Goal: Subscribe to service/newsletter

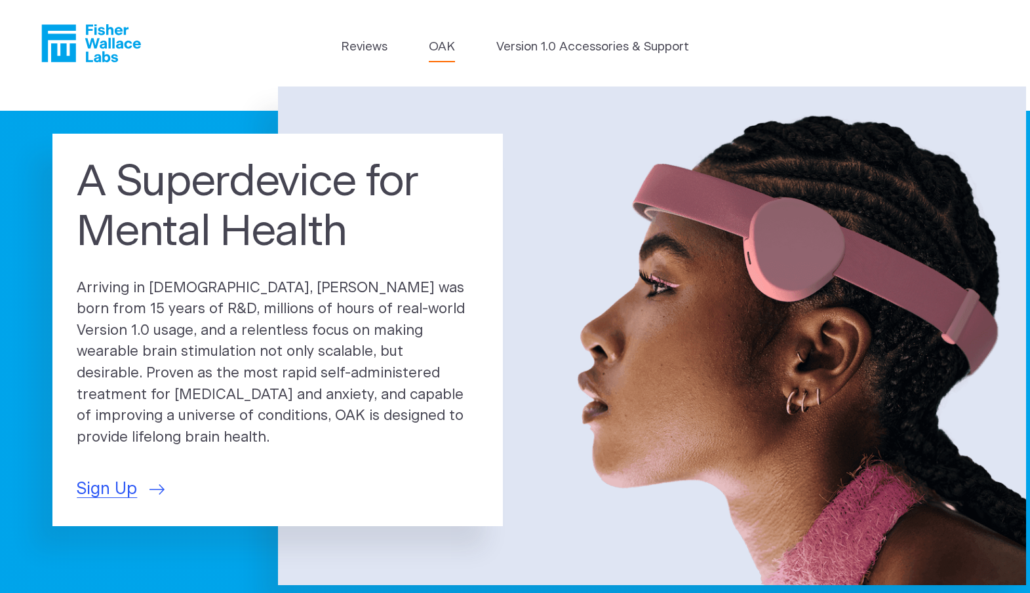
click at [445, 47] on link "OAK" at bounding box center [442, 47] width 26 height 18
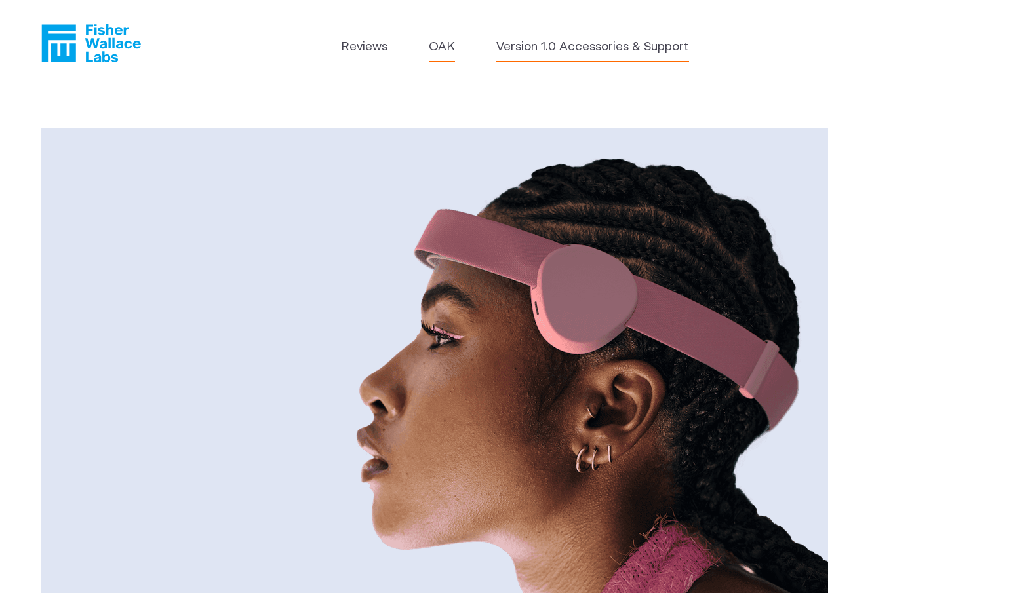
click at [553, 49] on link "Version 1.0 Accessories & Support" at bounding box center [592, 47] width 193 height 18
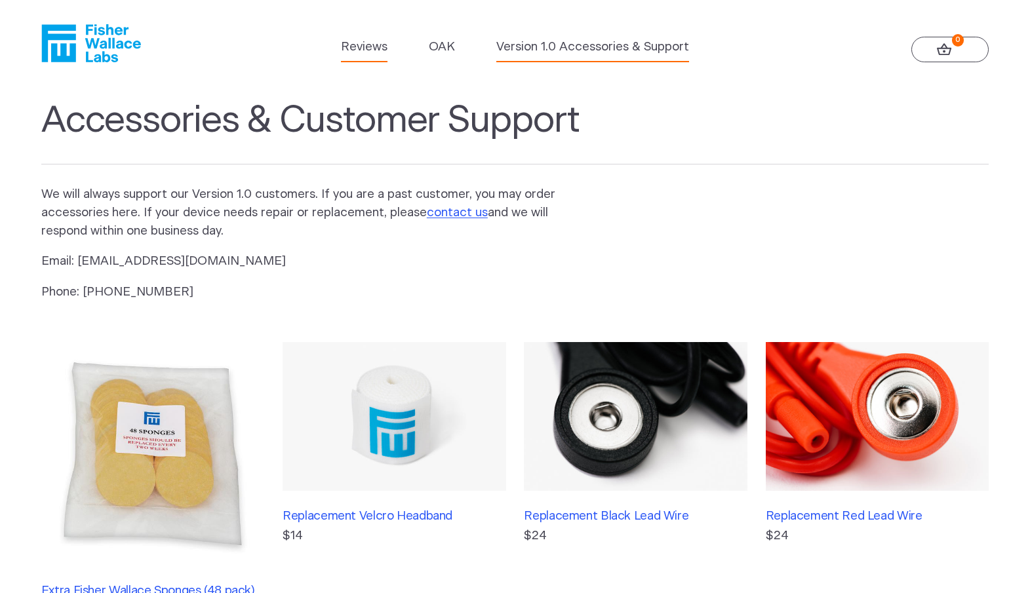
click at [378, 54] on link "Reviews" at bounding box center [364, 47] width 47 height 18
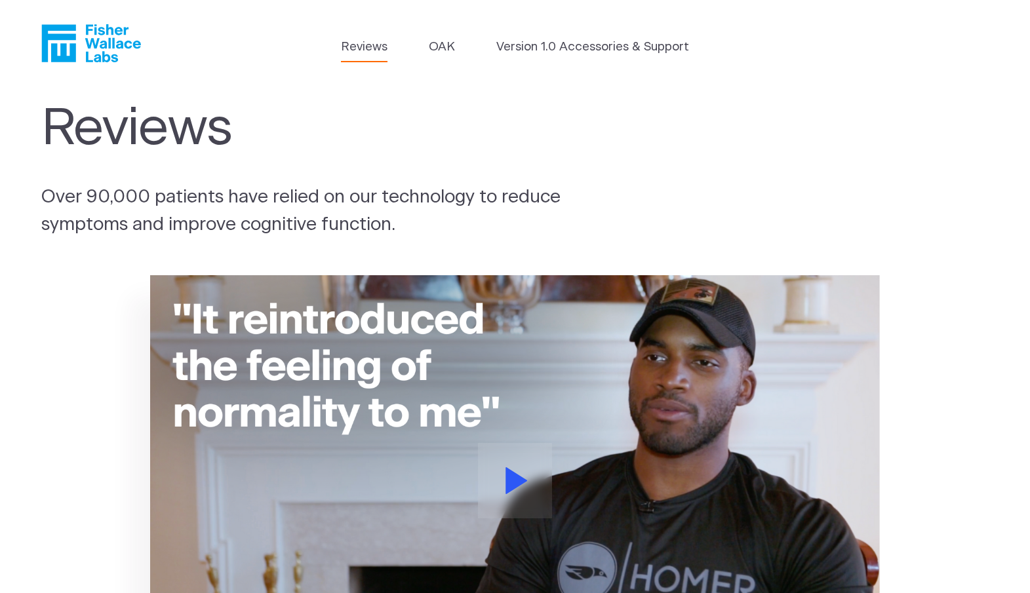
click at [95, 51] on icon "Fisher Wallace" at bounding box center [91, 43] width 100 height 38
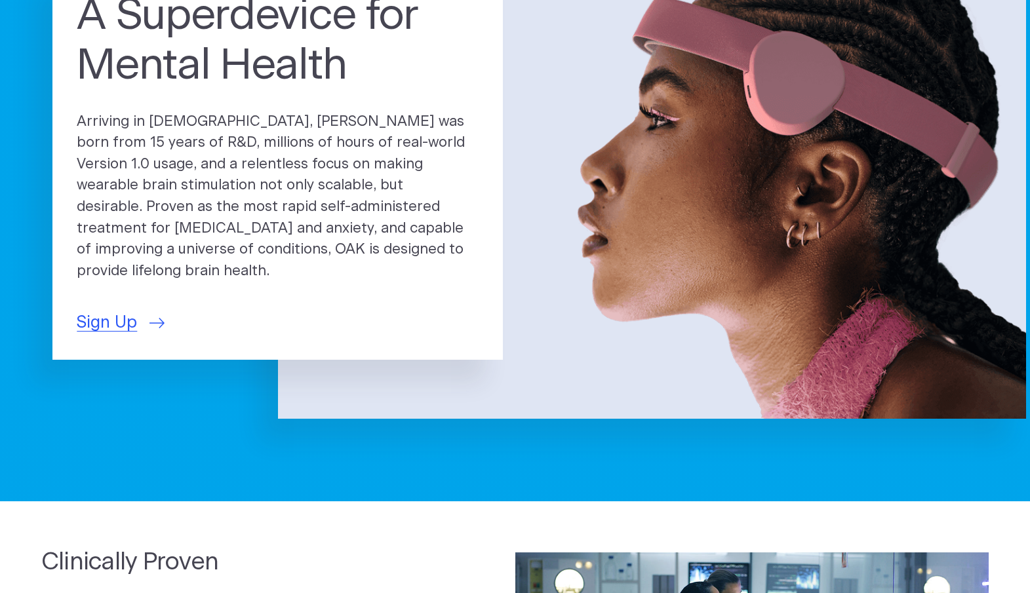
scroll to position [131, 0]
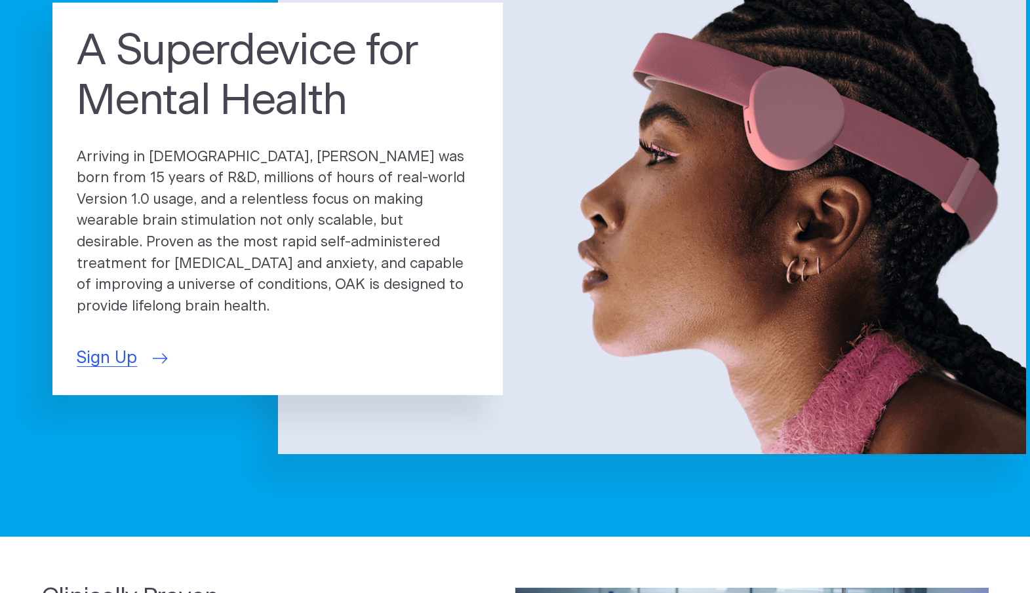
click at [123, 351] on span "Sign Up" at bounding box center [107, 358] width 60 height 25
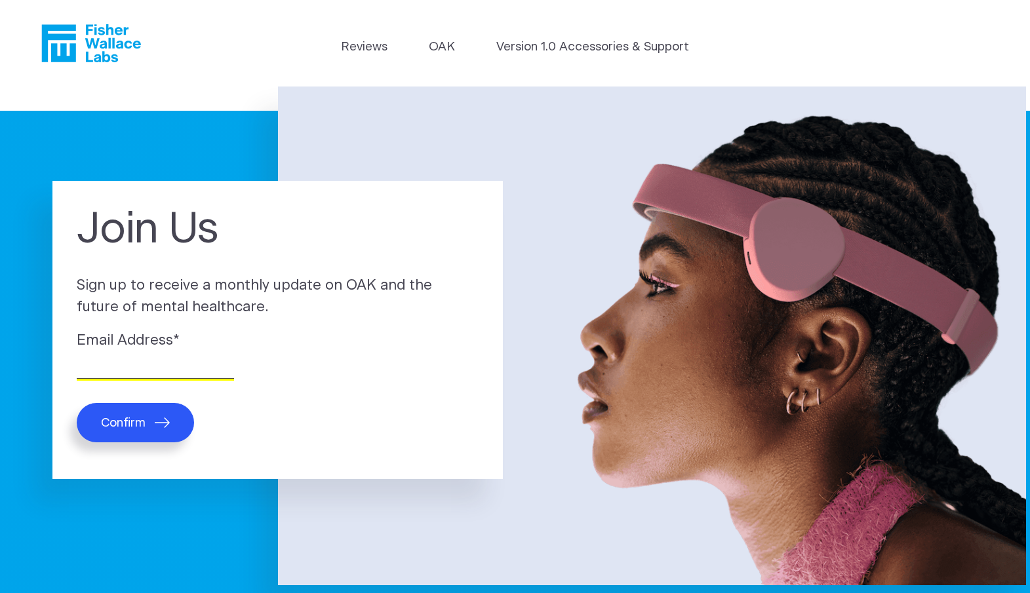
click at [174, 361] on input "Email Address *" at bounding box center [155, 369] width 157 height 20
type input "[EMAIL_ADDRESS][DOMAIN_NAME]"
click at [140, 426] on span "Confirm" at bounding box center [123, 423] width 45 height 15
